Goal: Entertainment & Leisure: Browse casually

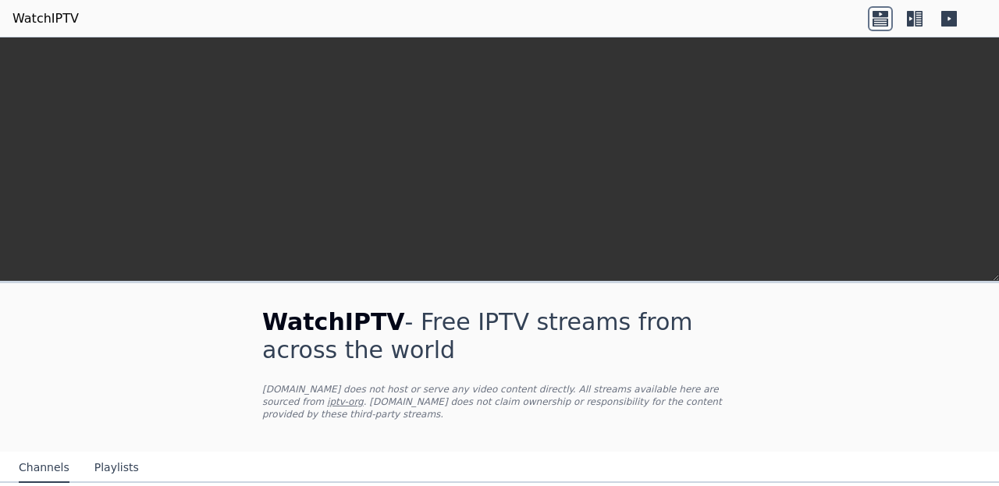
scroll to position [202, 0]
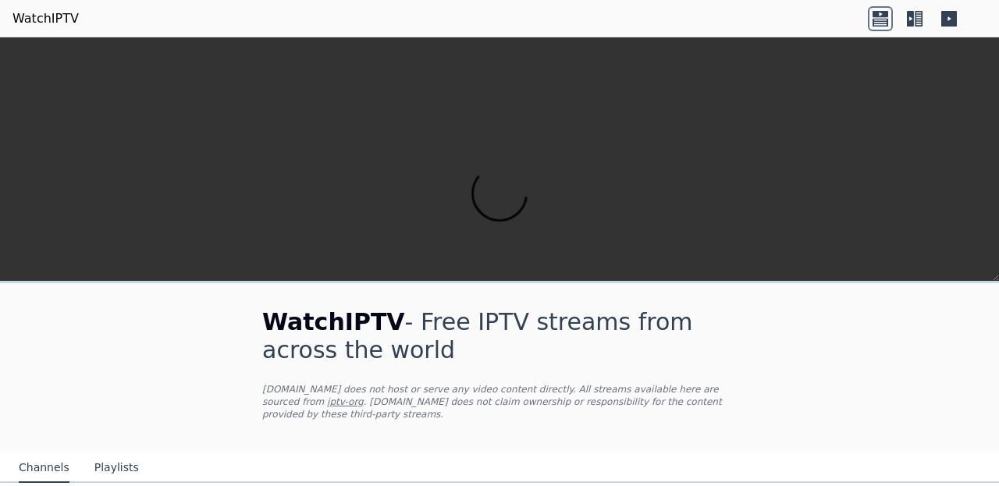
scroll to position [0, 0]
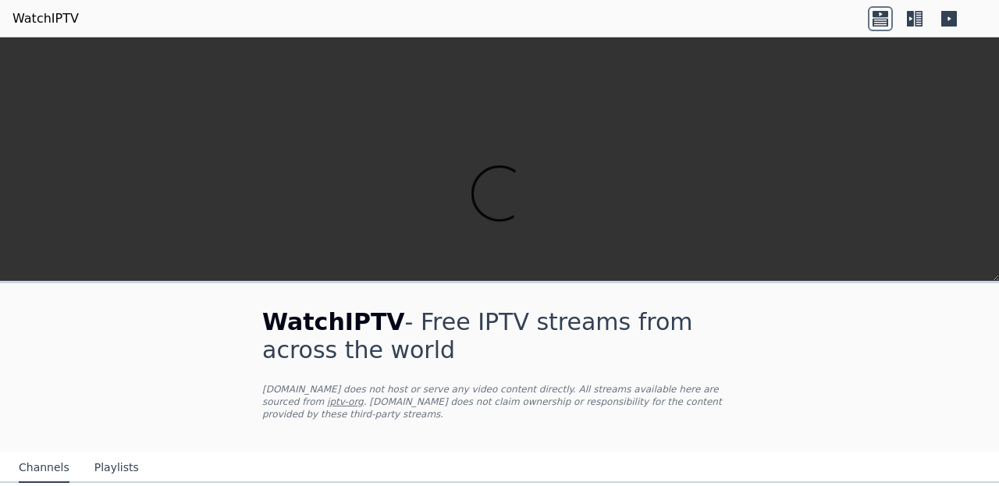
scroll to position [1671, 0]
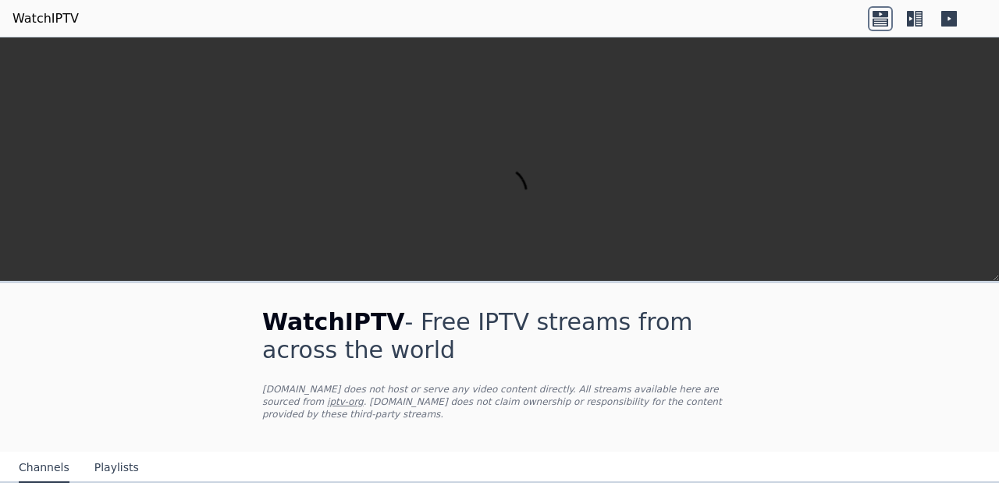
scroll to position [665, 0]
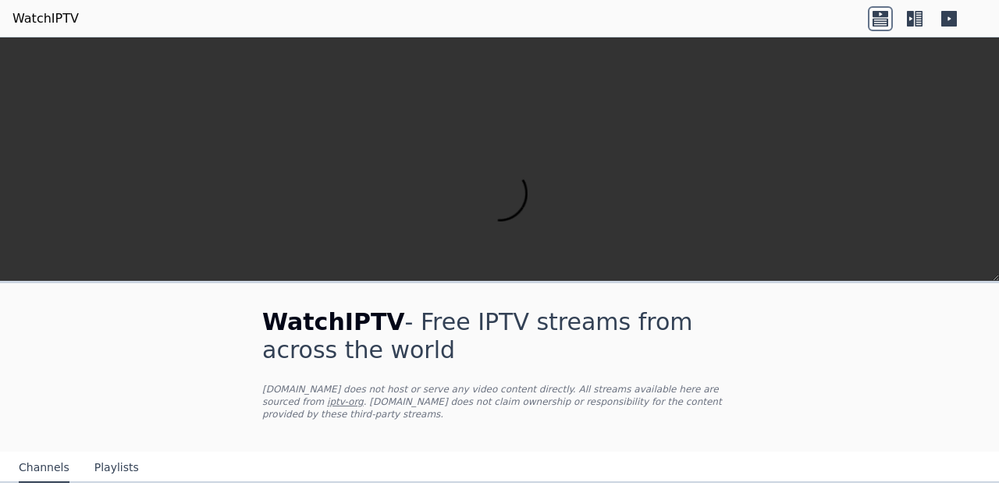
scroll to position [1696, 0]
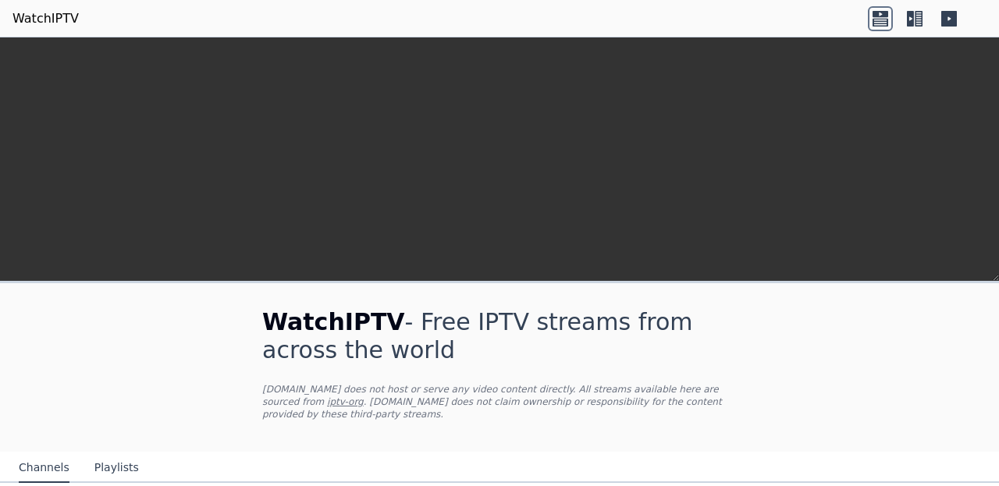
scroll to position [0, 0]
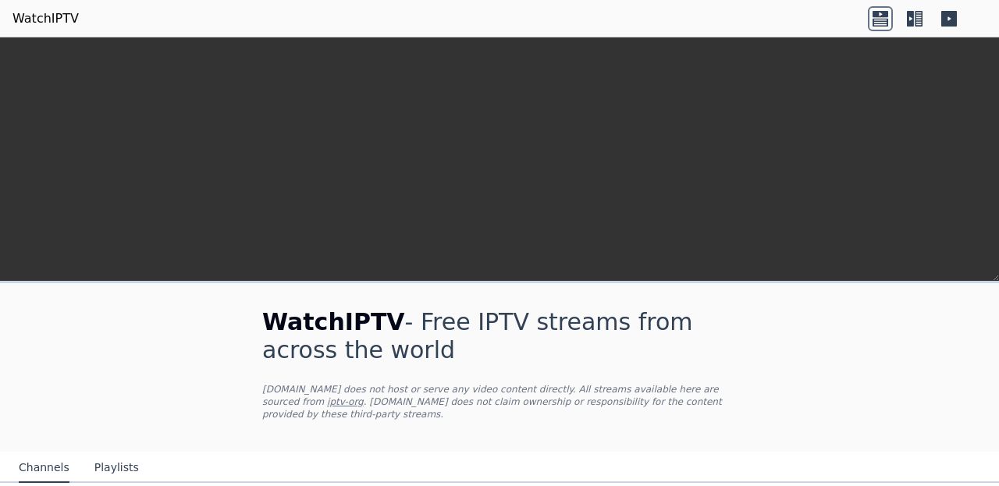
scroll to position [0, 0]
click at [0, 7] on header "WatchIPTV" at bounding box center [499, 18] width 999 height 37
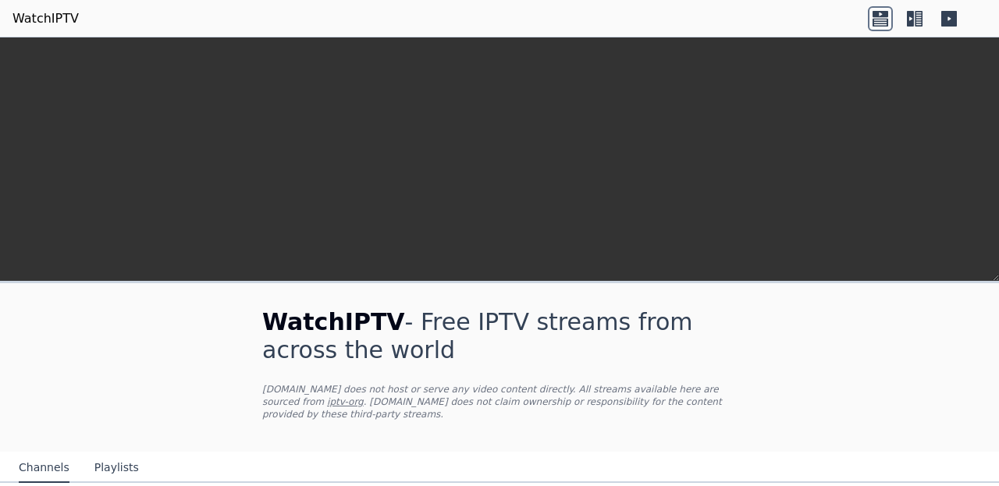
scroll to position [720, 0]
